Goal: Transaction & Acquisition: Purchase product/service

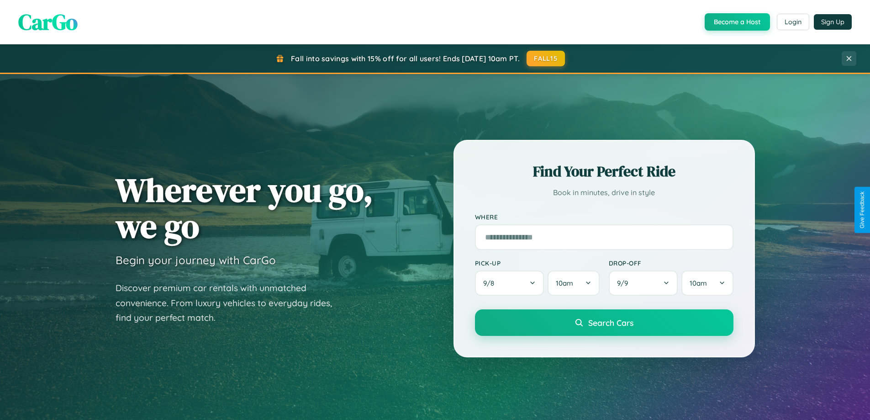
scroll to position [628, 0]
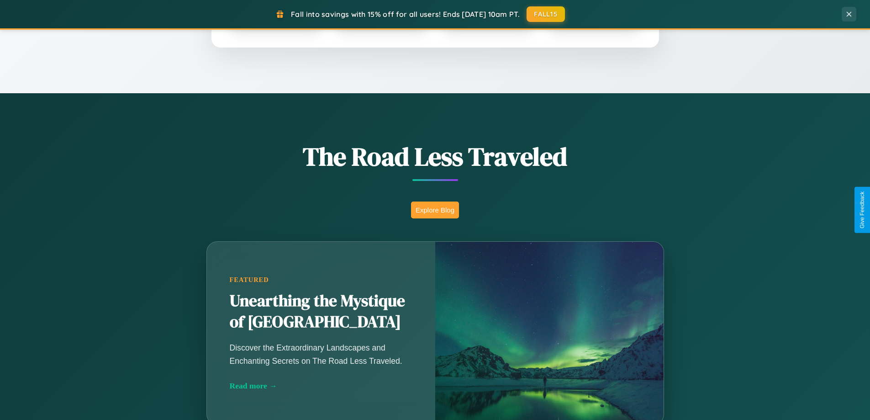
click at [435, 210] on button "Explore Blog" at bounding box center [435, 209] width 48 height 17
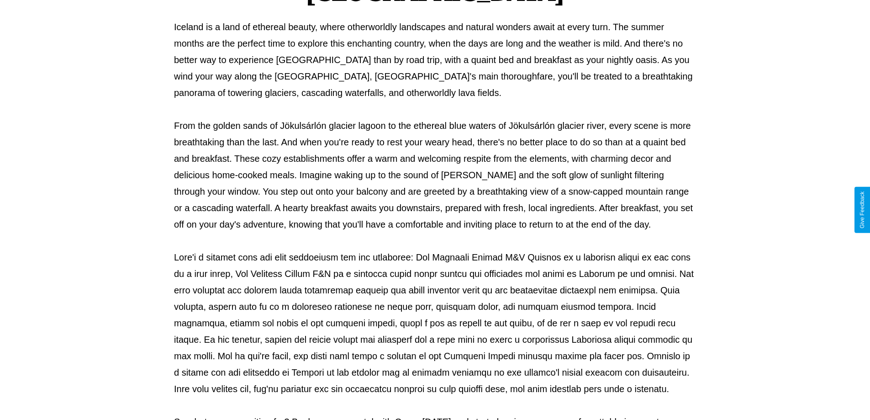
scroll to position [295, 0]
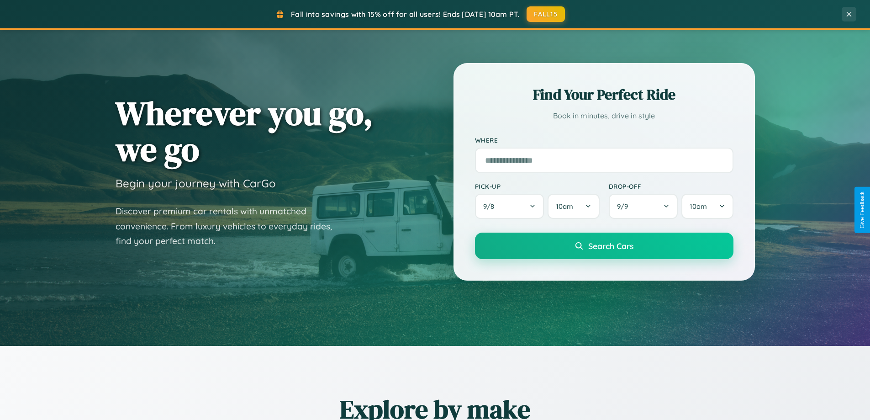
scroll to position [27, 0]
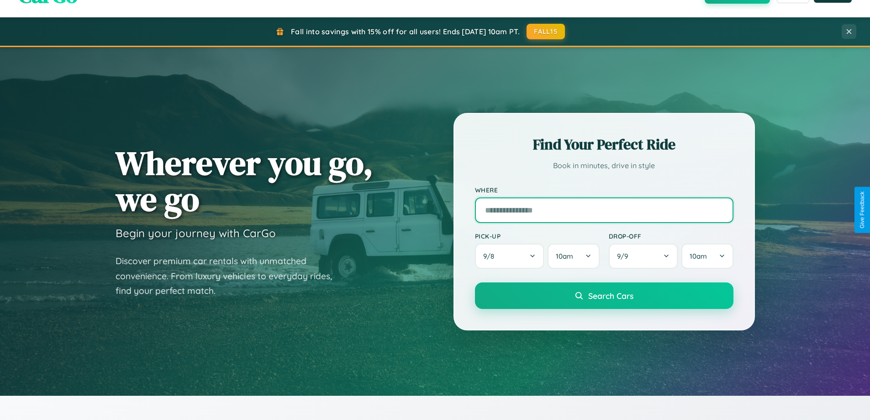
click at [604, 210] on input "text" at bounding box center [604, 210] width 258 height 26
type input "**********"
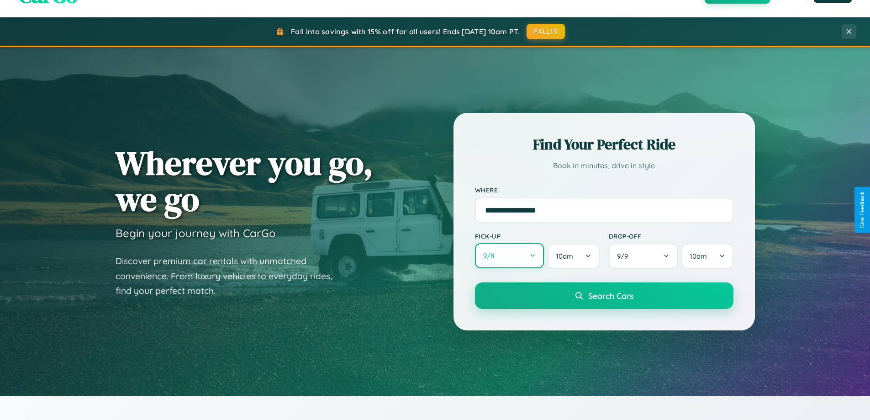
click at [509, 256] on button "9 / 8" at bounding box center [509, 255] width 69 height 25
select select "*"
select select "****"
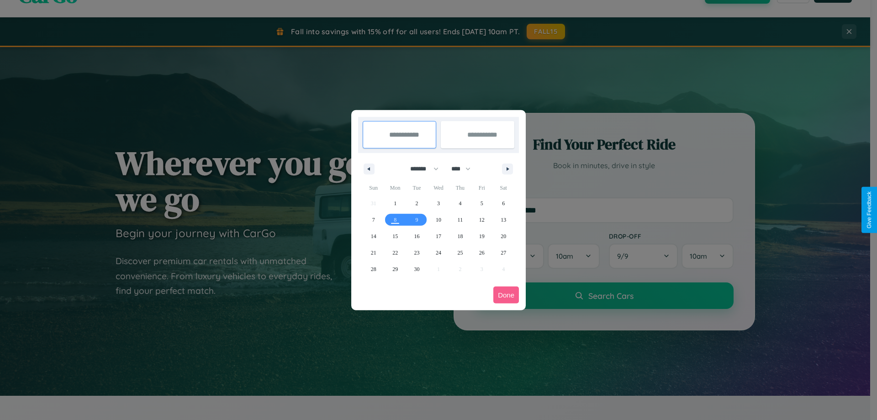
click at [420, 169] on select "******* ******** ***** ***** *** **** **** ****** ********* ******* ******** **…" at bounding box center [422, 168] width 39 height 15
select select "*"
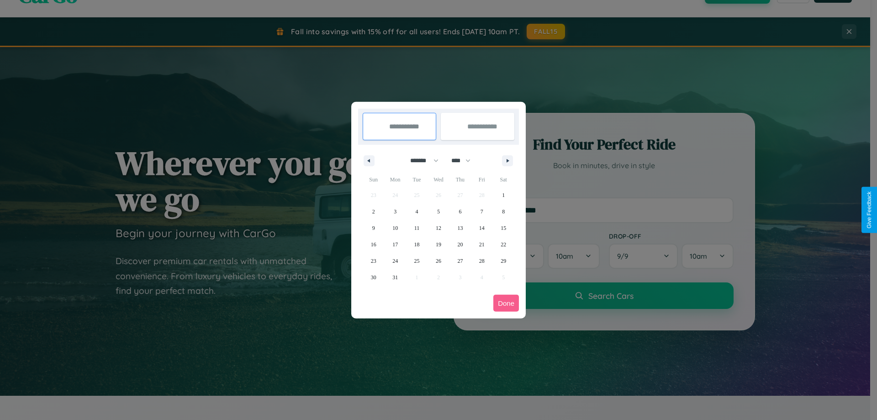
drag, startPoint x: 465, startPoint y: 160, endPoint x: 438, endPoint y: 183, distance: 35.0
click at [465, 160] on select "**** **** **** **** **** **** **** **** **** **** **** **** **** **** **** ****…" at bounding box center [460, 160] width 27 height 15
select select "****"
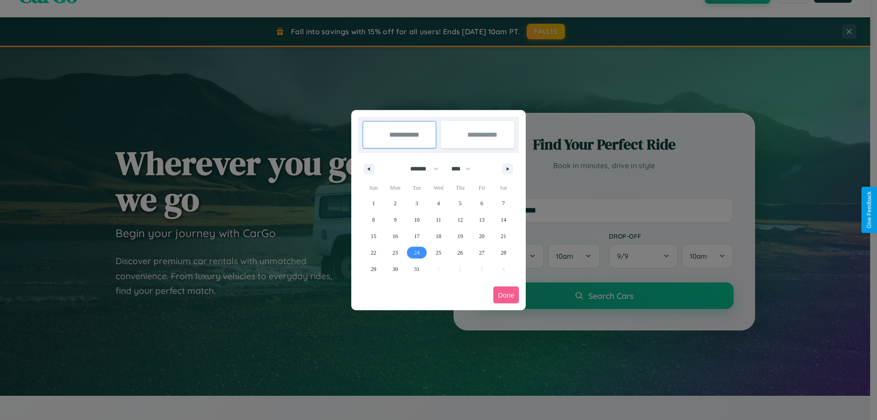
click at [417, 252] on span "24" at bounding box center [416, 252] width 5 height 16
type input "**********"
click at [373, 269] on span "29" at bounding box center [373, 269] width 5 height 16
type input "**********"
click at [506, 295] on button "Done" at bounding box center [506, 294] width 26 height 17
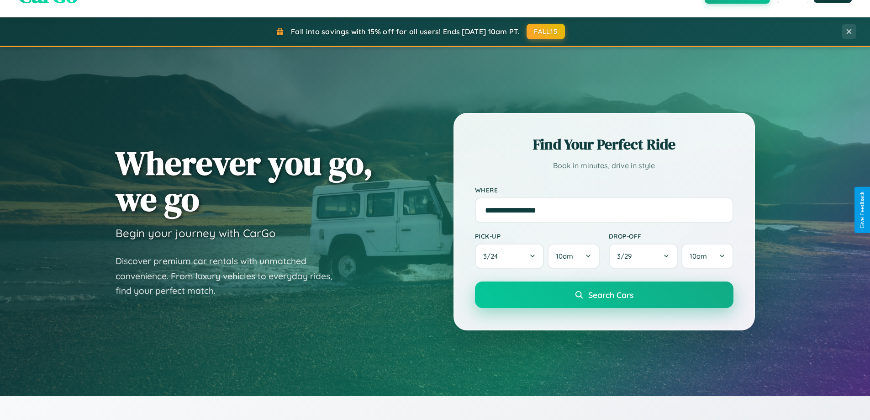
click at [604, 295] on span "Search Cars" at bounding box center [610, 295] width 45 height 10
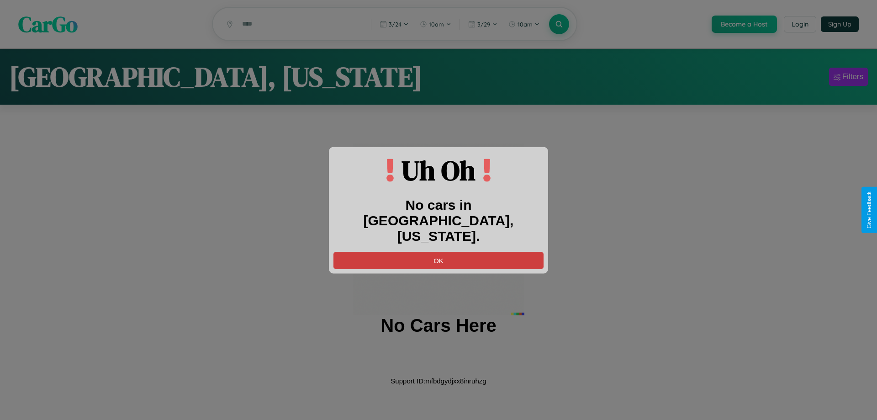
click at [438, 252] on button "OK" at bounding box center [438, 260] width 210 height 17
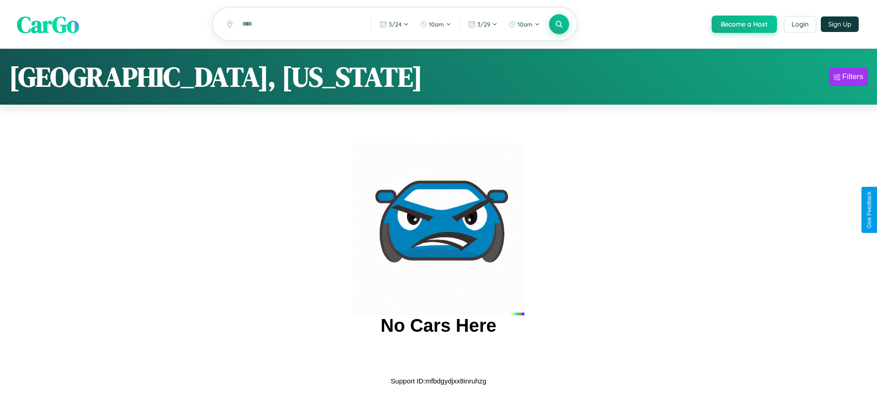
click at [48, 25] on span "CarGo" at bounding box center [48, 24] width 62 height 32
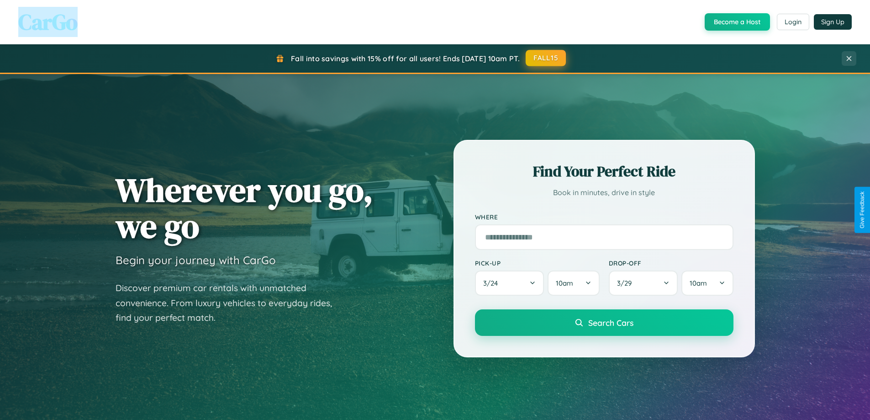
click at [546, 58] on button "FALL15" at bounding box center [546, 58] width 40 height 16
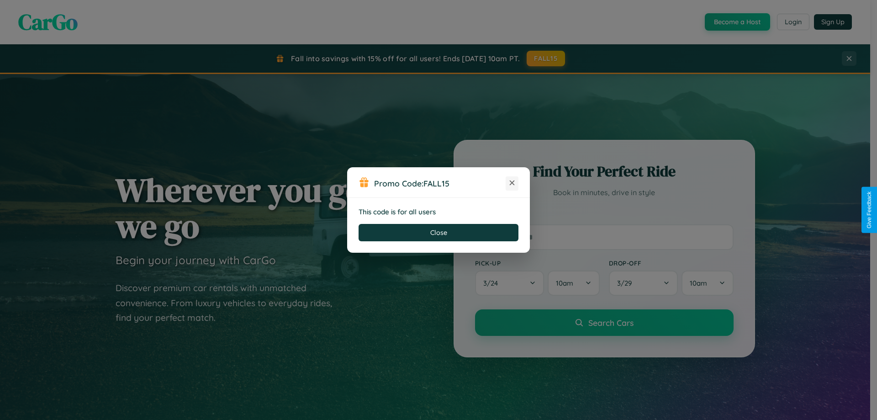
click at [512, 183] on icon at bounding box center [511, 182] width 9 height 9
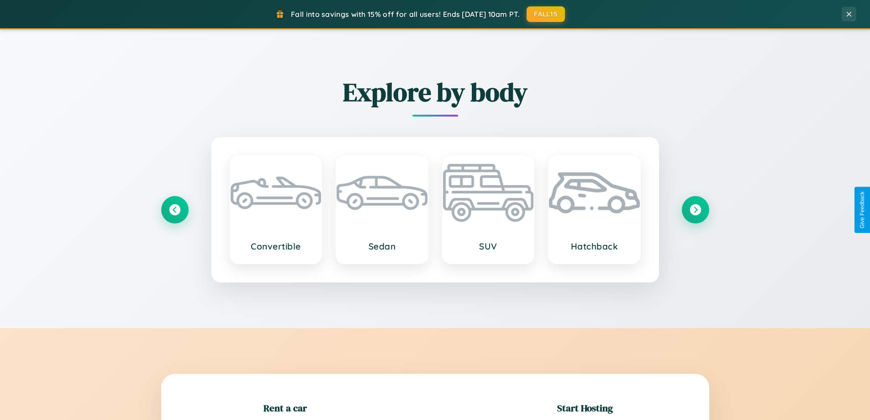
scroll to position [197, 0]
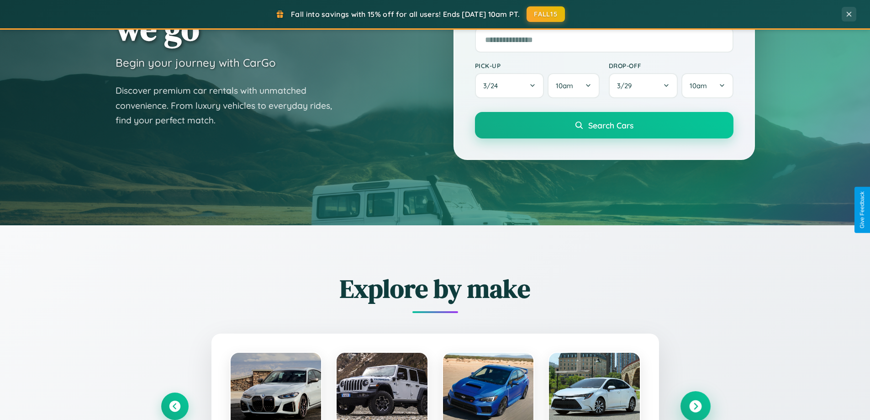
click at [695, 406] on icon at bounding box center [695, 406] width 12 height 12
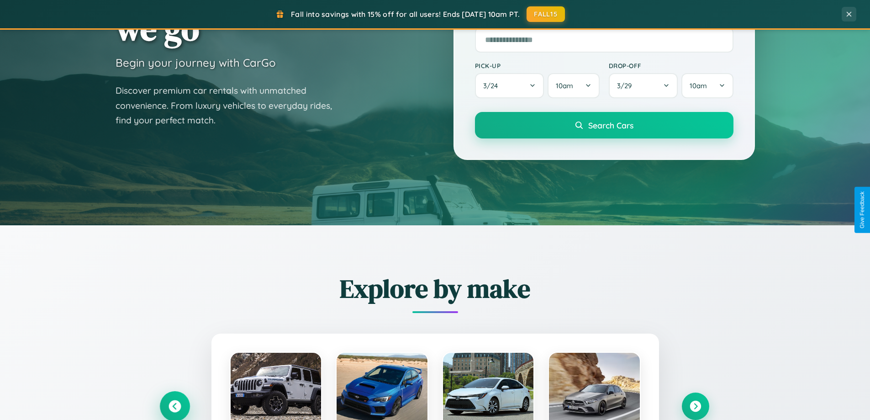
click at [174, 406] on icon at bounding box center [175, 406] width 12 height 12
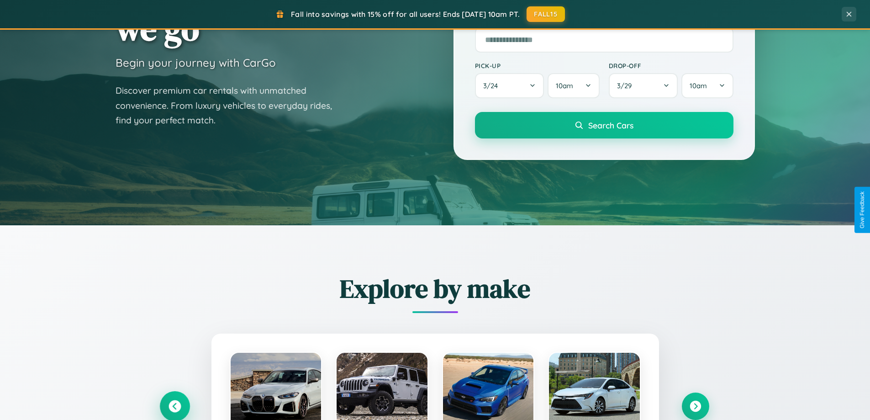
scroll to position [1467, 0]
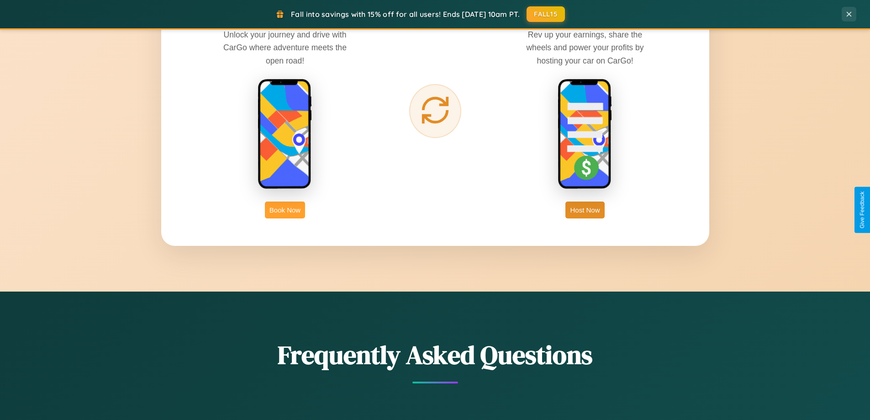
click at [285, 210] on button "Book Now" at bounding box center [285, 209] width 40 height 17
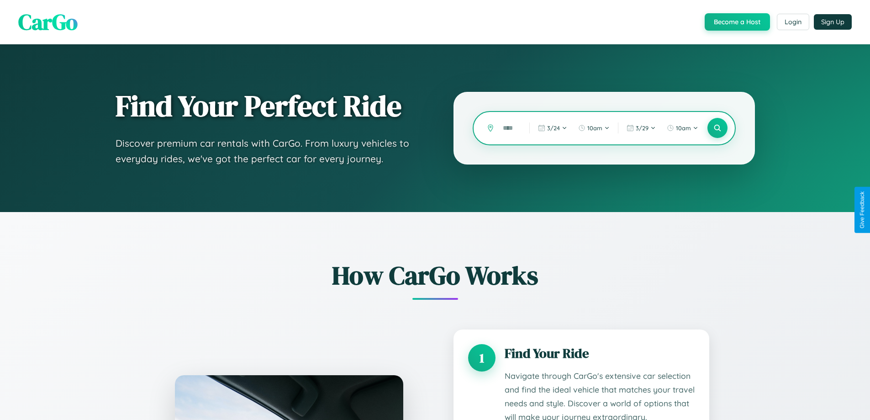
click at [509, 128] on input "text" at bounding box center [509, 128] width 22 height 16
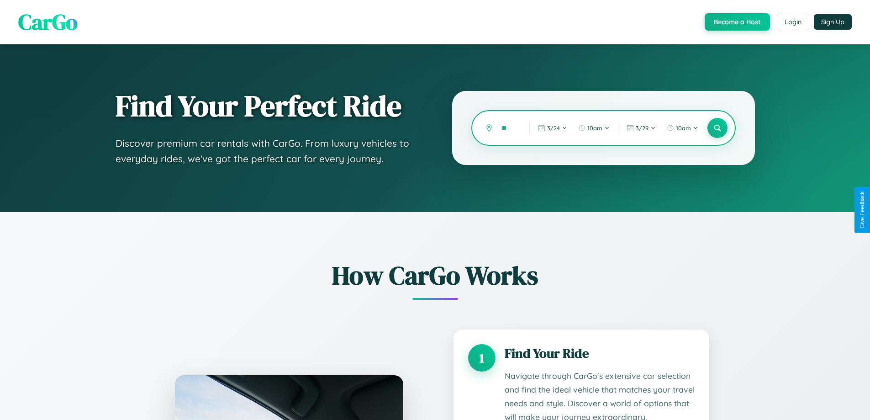
type input "*"
type input "**********"
click at [717, 128] on icon at bounding box center [717, 128] width 9 height 9
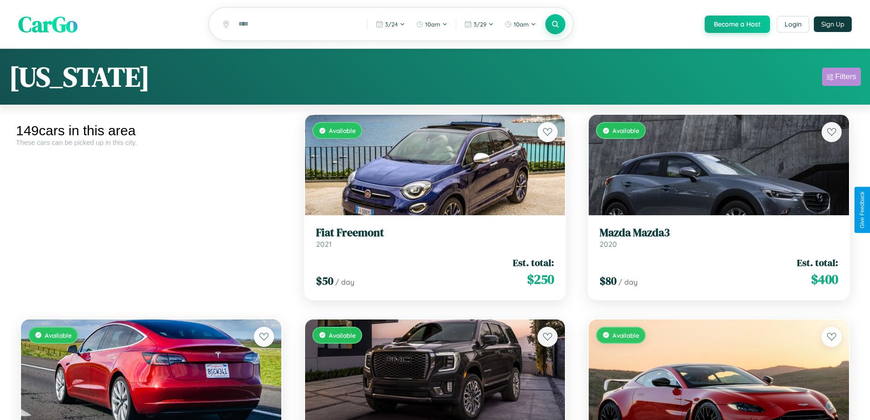
click at [841, 78] on div "Filters" at bounding box center [845, 76] width 21 height 9
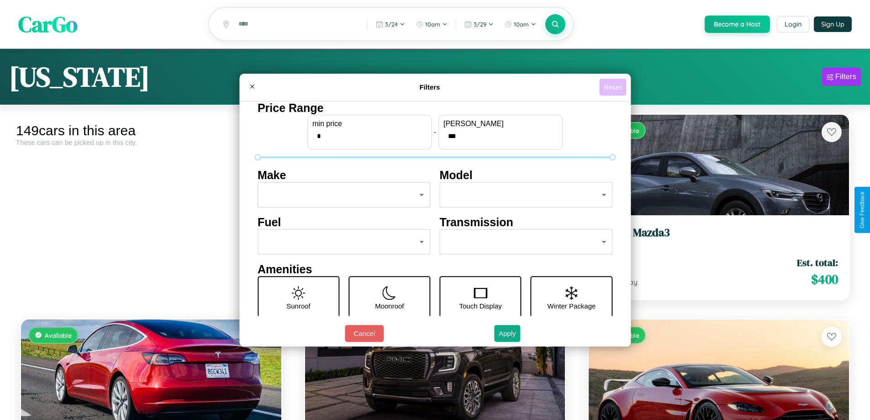
click at [614, 87] on button "Reset" at bounding box center [612, 87] width 27 height 17
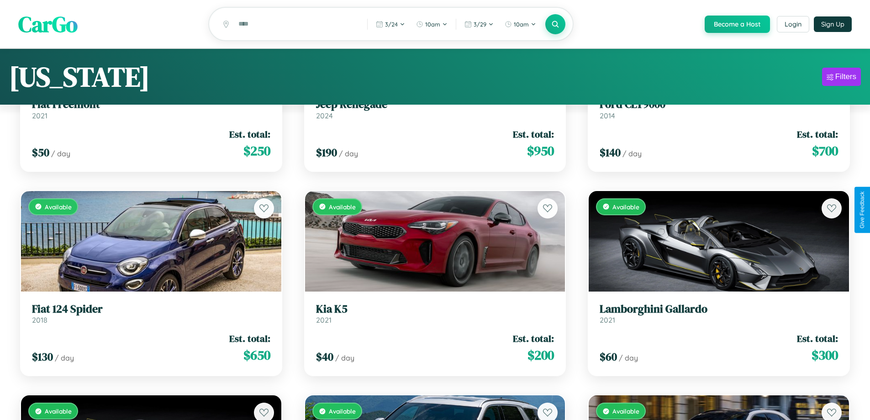
scroll to position [55, 0]
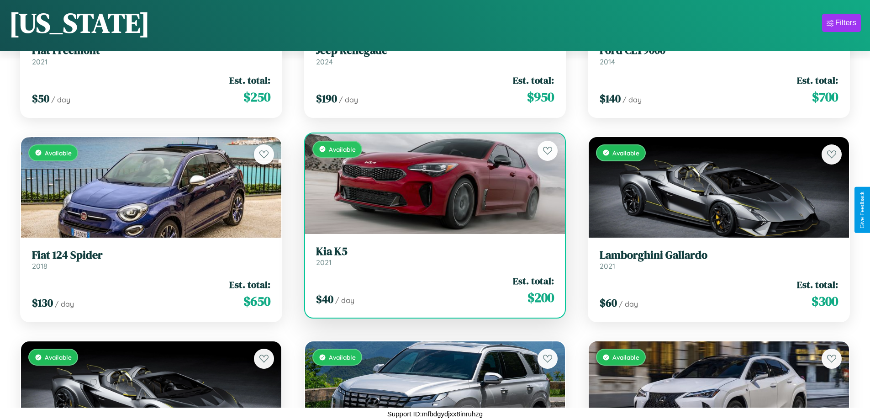
click at [431, 259] on link "Kia K5 2021" at bounding box center [435, 256] width 238 height 22
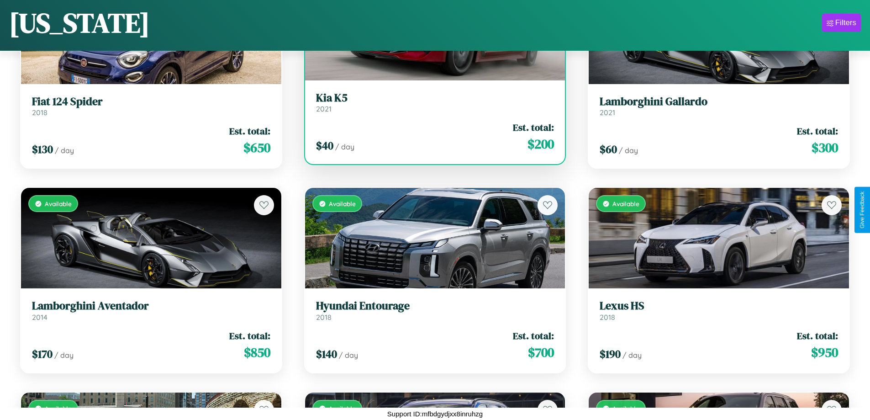
scroll to position [8922, 0]
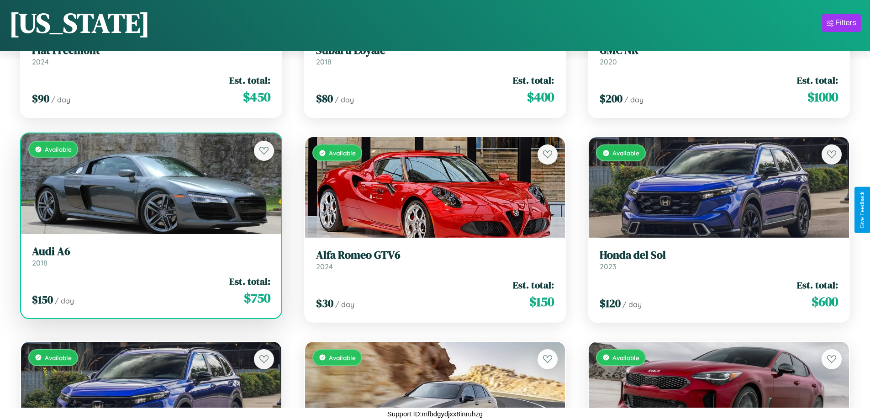
click at [150, 256] on h3 "Audi A6" at bounding box center [151, 251] width 238 height 13
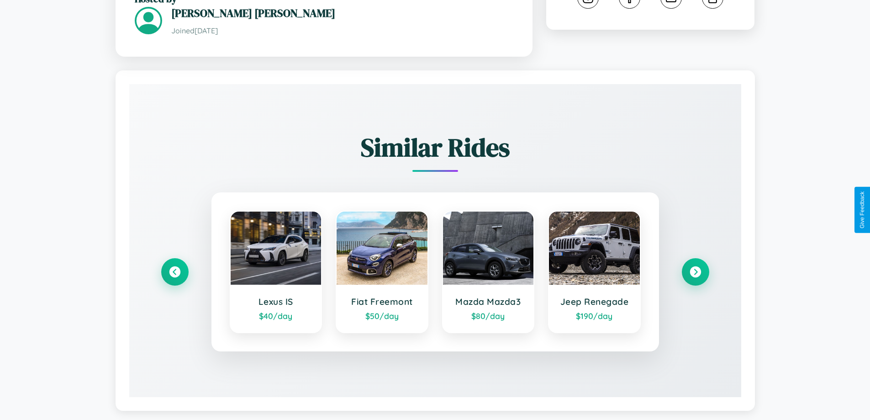
scroll to position [524, 0]
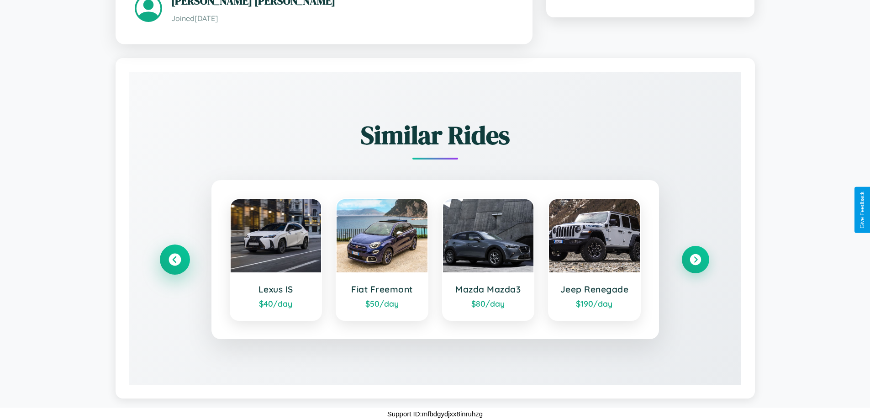
click at [174, 259] on icon at bounding box center [175, 259] width 12 height 12
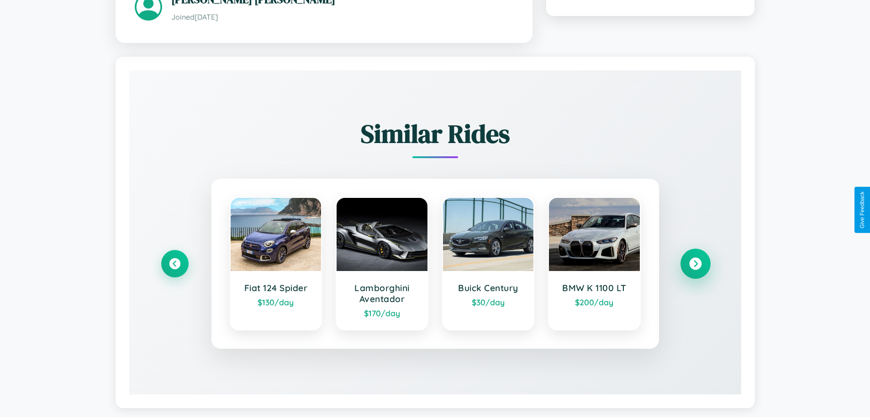
click at [695, 264] on icon at bounding box center [695, 263] width 12 height 12
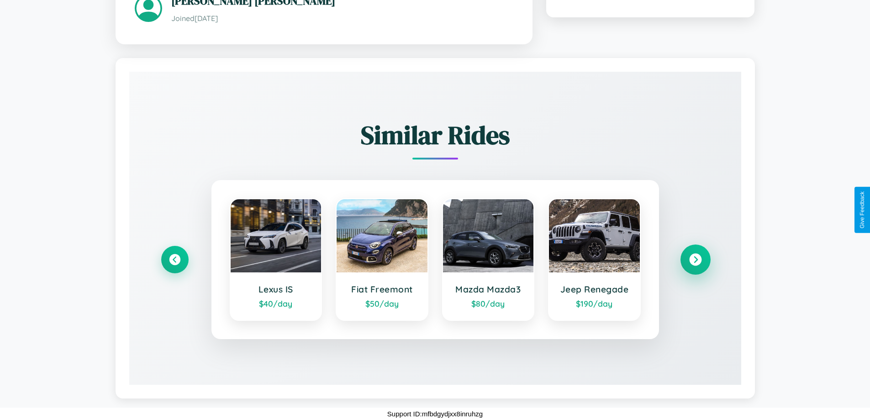
click at [695, 259] on icon at bounding box center [695, 259] width 12 height 12
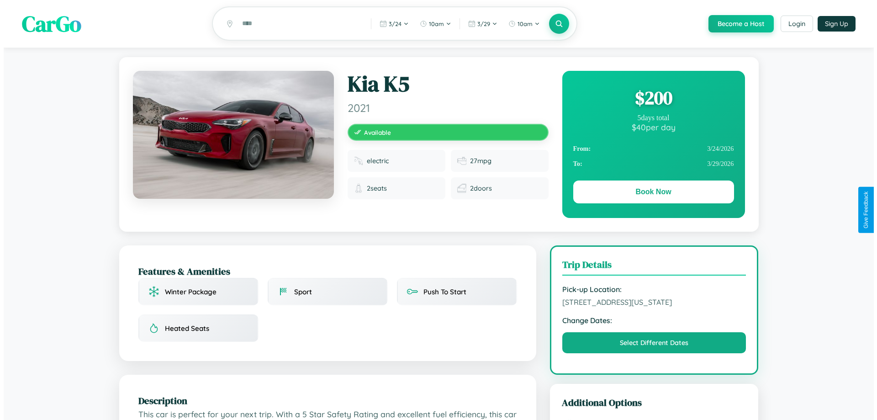
scroll to position [0, 0]
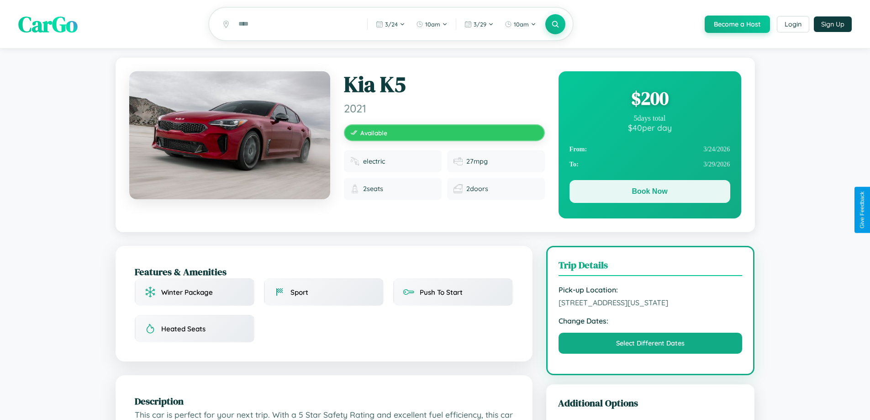
click at [649, 194] on button "Book Now" at bounding box center [650, 191] width 161 height 23
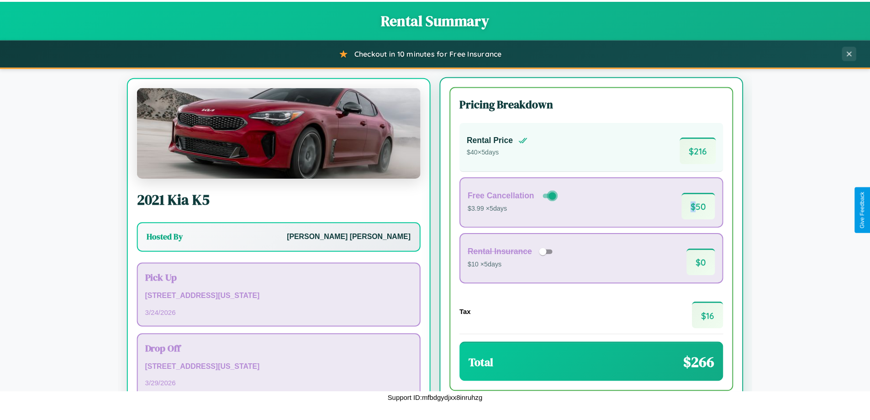
scroll to position [42, 0]
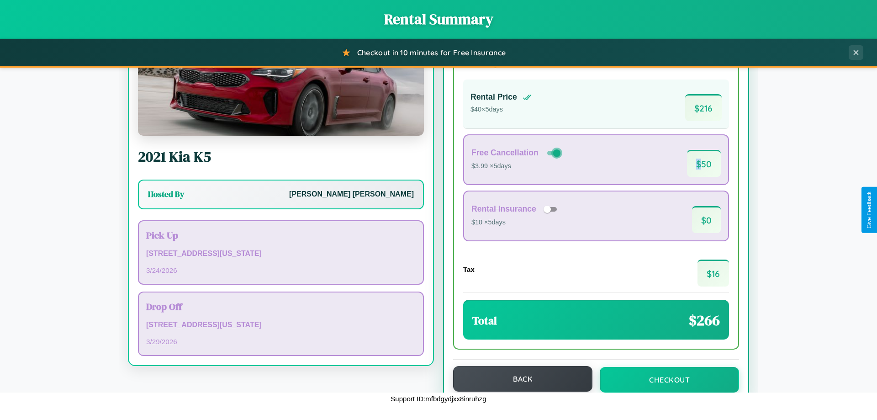
click at [518, 379] on button "Back" at bounding box center [522, 379] width 139 height 26
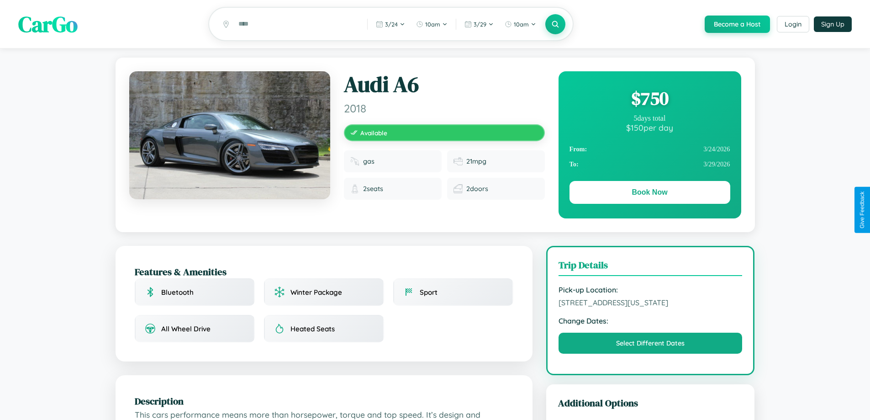
click at [649, 100] on div "$ 750" at bounding box center [650, 98] width 161 height 25
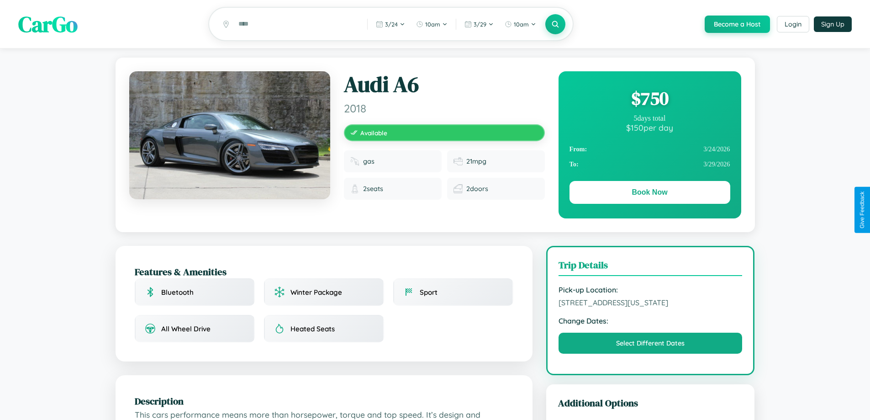
click at [649, 100] on div "$ 750" at bounding box center [650, 98] width 161 height 25
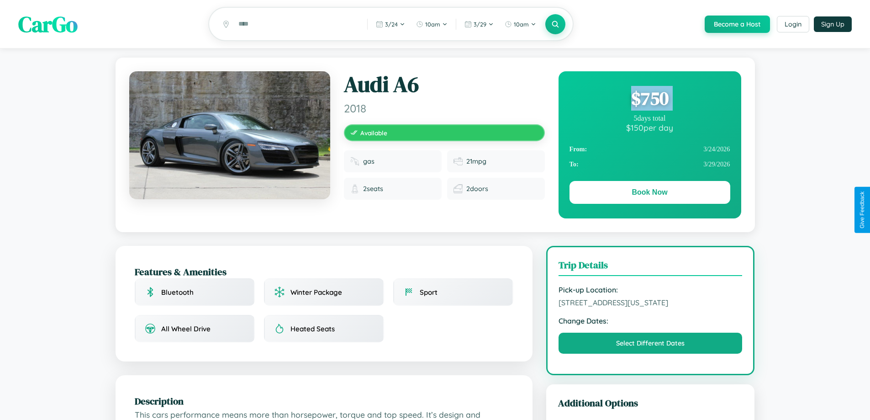
click at [649, 100] on div "$ 750" at bounding box center [650, 98] width 161 height 25
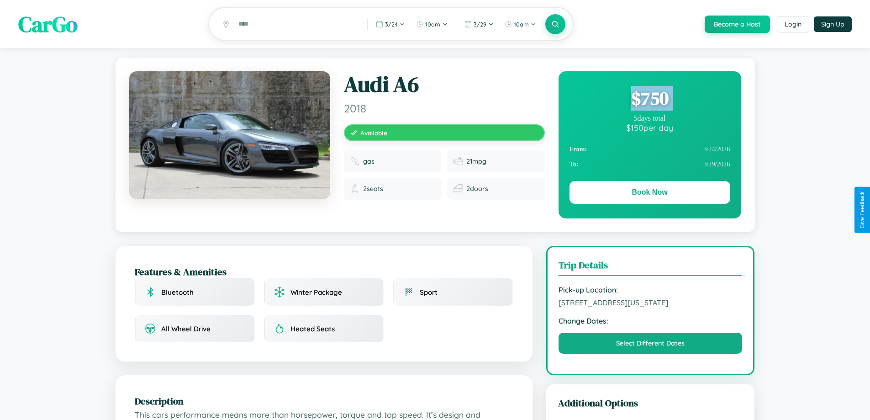
click at [649, 100] on div "$ 750" at bounding box center [650, 98] width 161 height 25
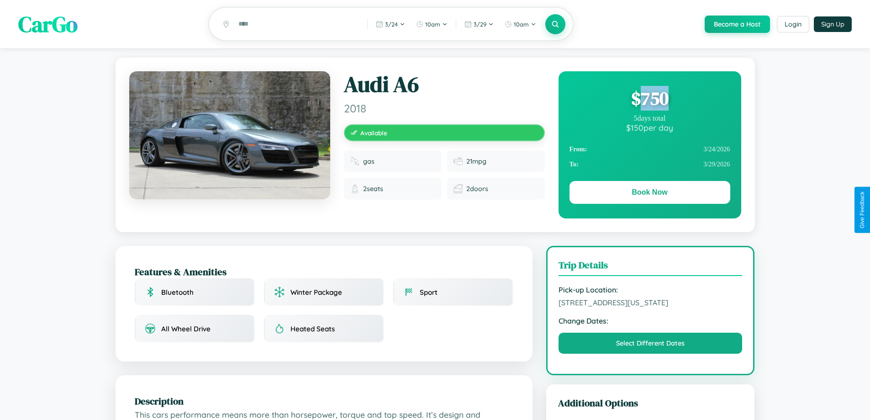
click at [649, 100] on div "$ 750" at bounding box center [650, 98] width 161 height 25
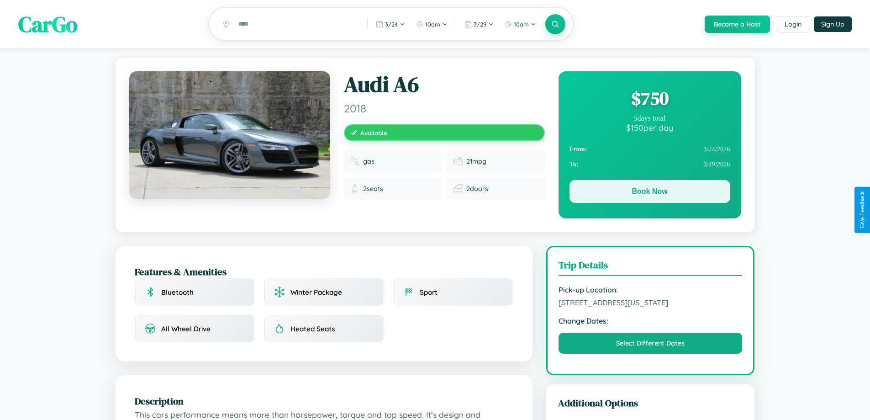
click at [649, 193] on button "Book Now" at bounding box center [650, 191] width 161 height 23
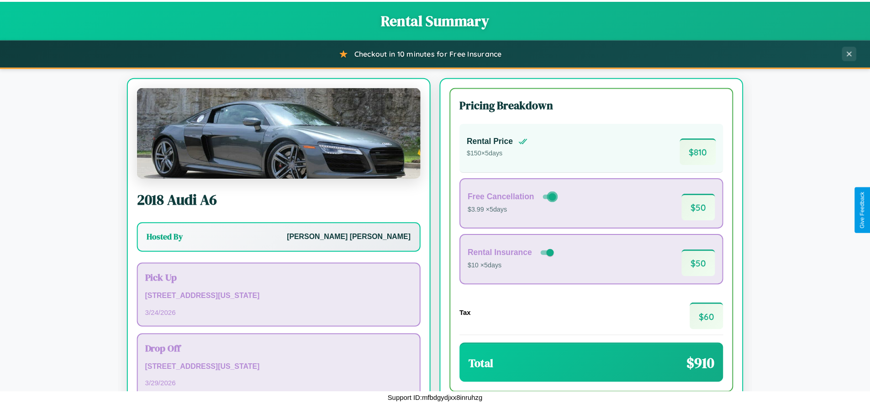
scroll to position [63, 0]
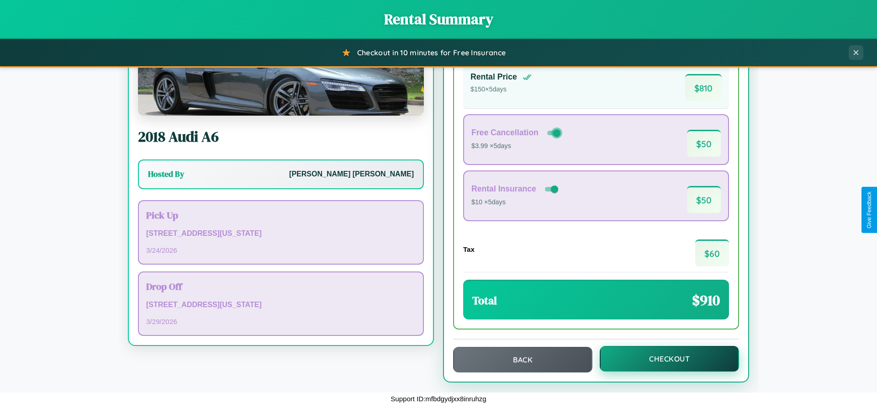
click at [663, 359] on button "Checkout" at bounding box center [669, 359] width 139 height 26
